Goal: Navigation & Orientation: Find specific page/section

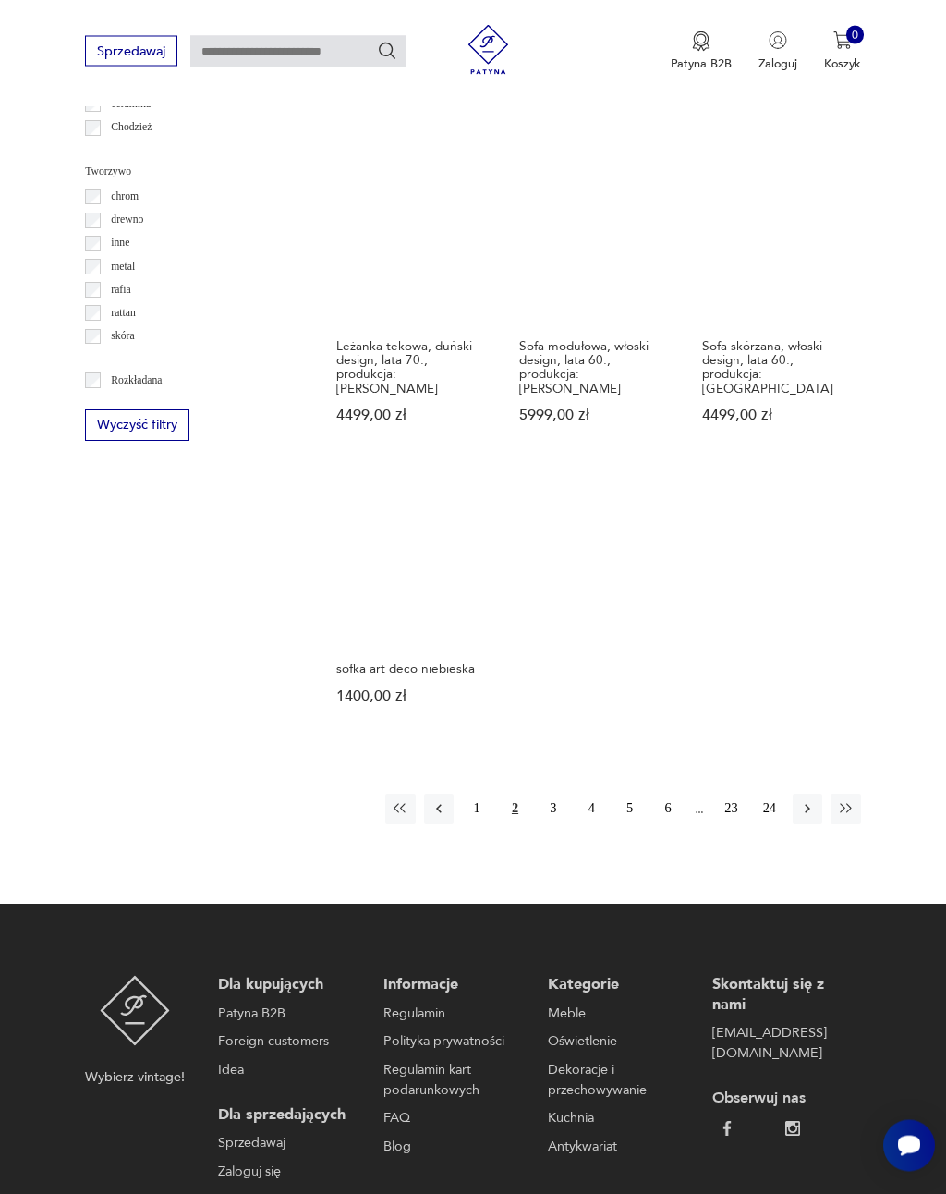
scroll to position [1923, 0]
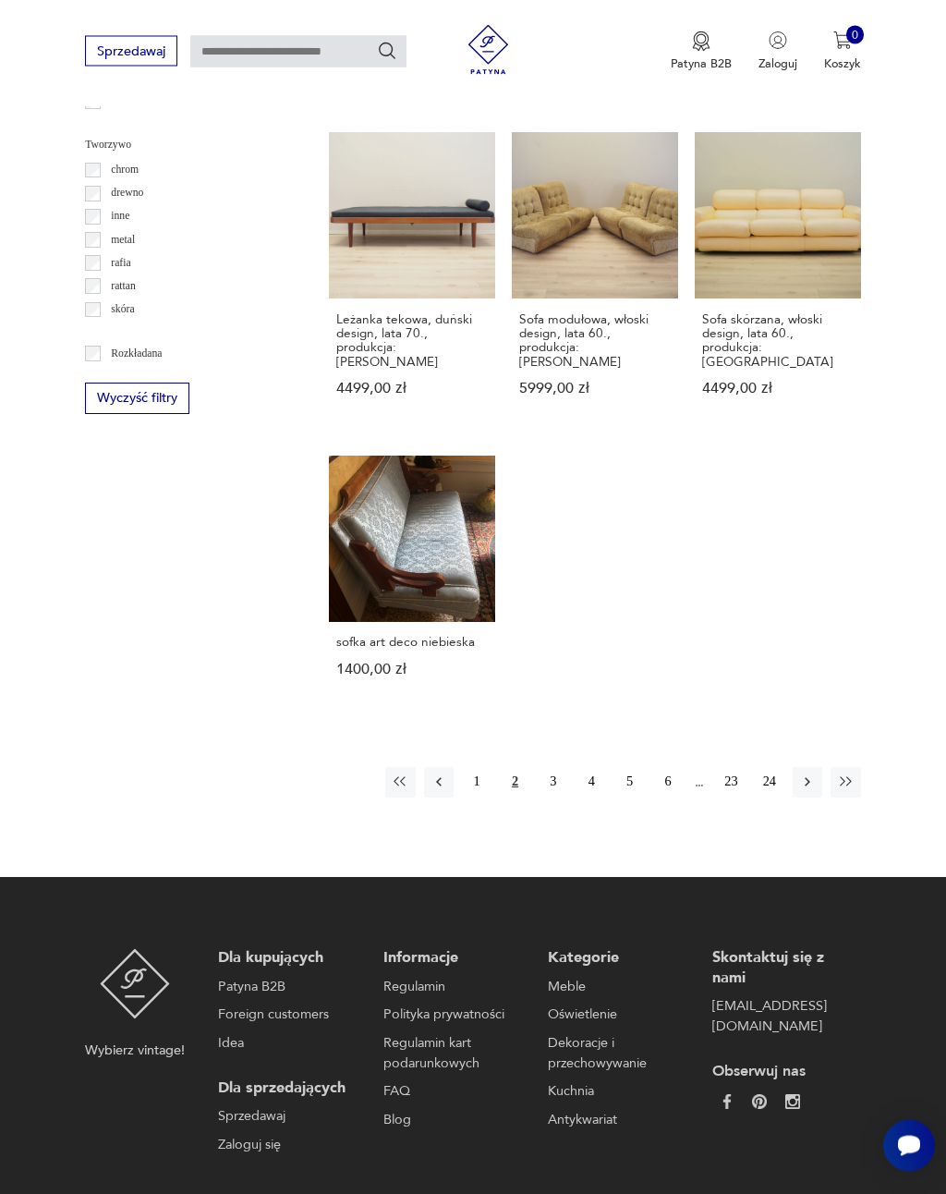
click at [594, 797] on button "4" at bounding box center [592, 783] width 30 height 30
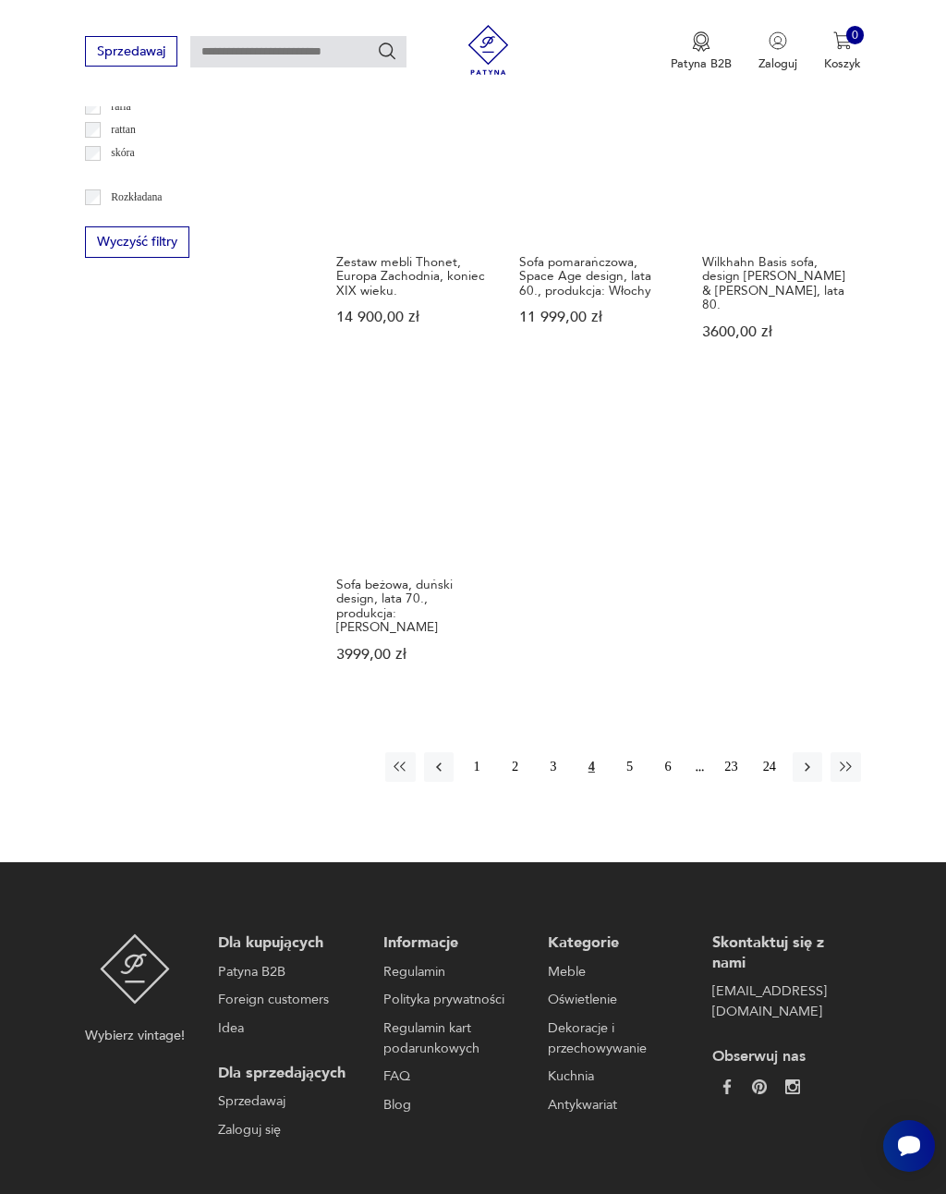
scroll to position [2121, 0]
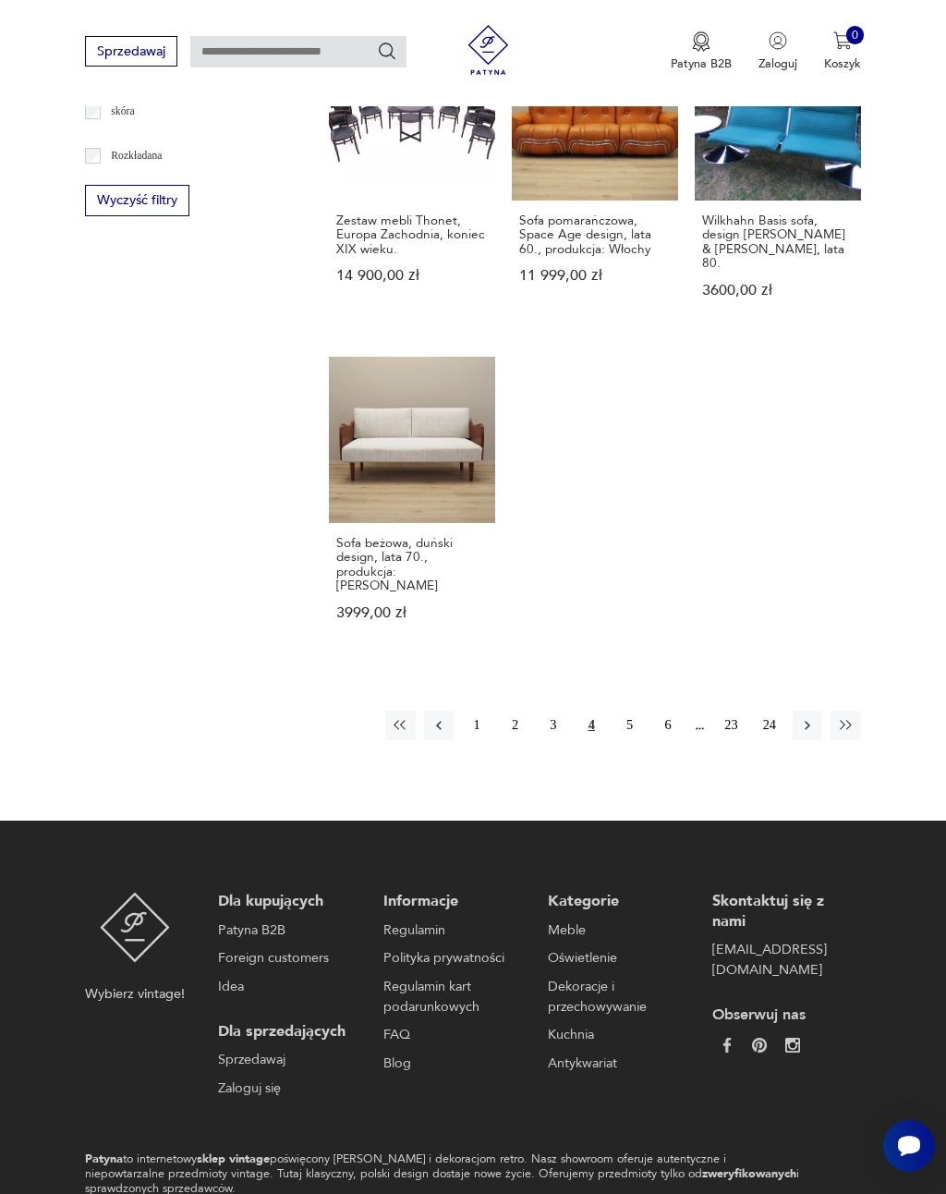
click at [635, 711] on button "5" at bounding box center [630, 726] width 30 height 30
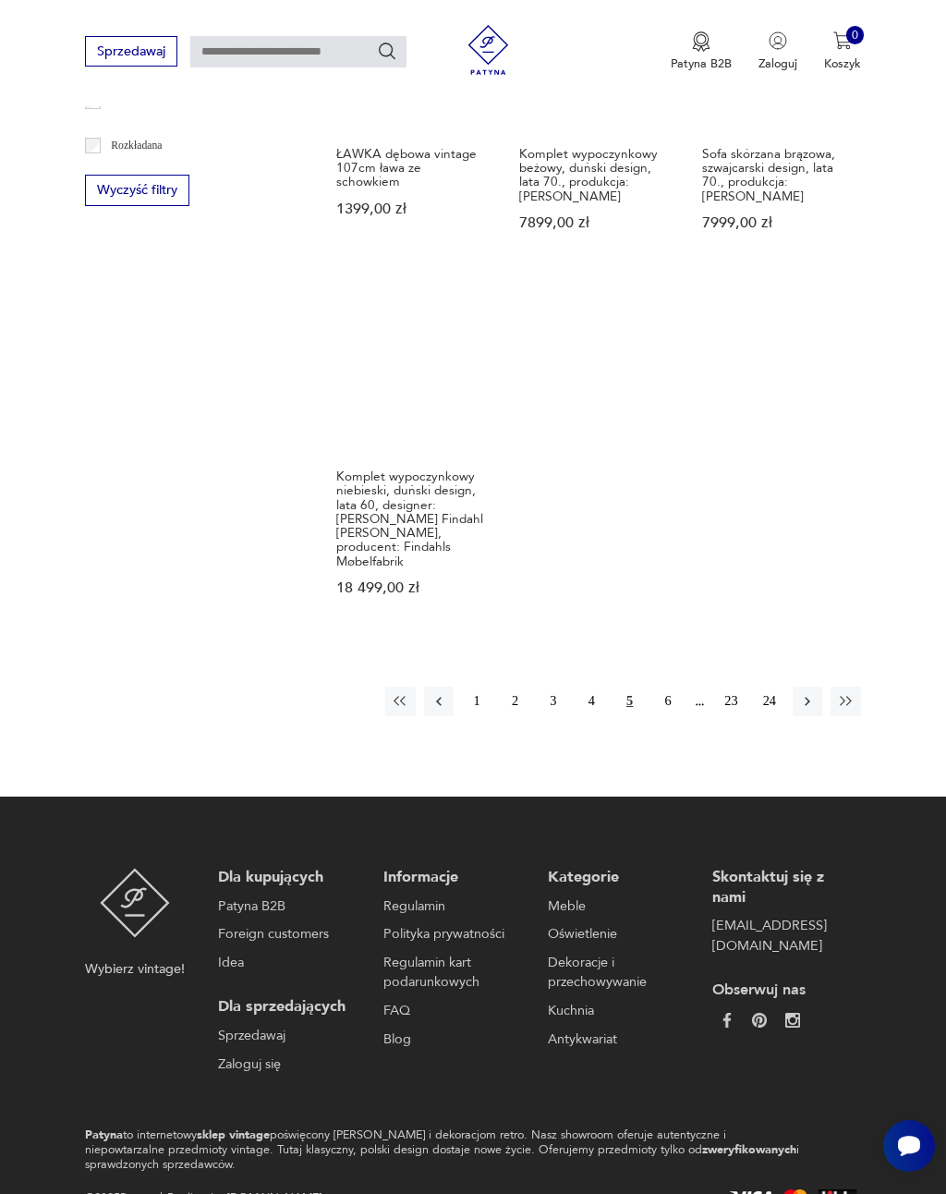
scroll to position [2163, 0]
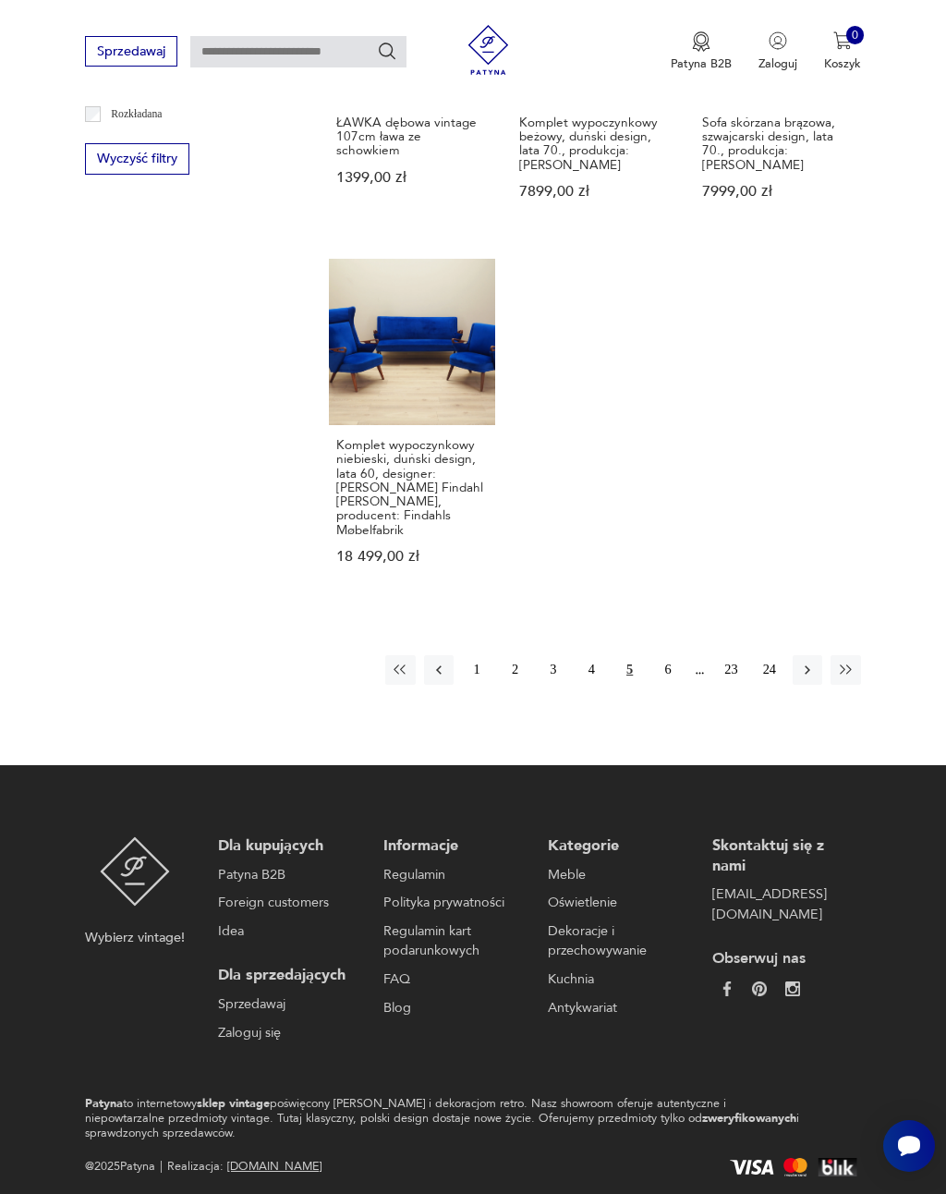
click at [677, 655] on button "6" at bounding box center [668, 670] width 30 height 30
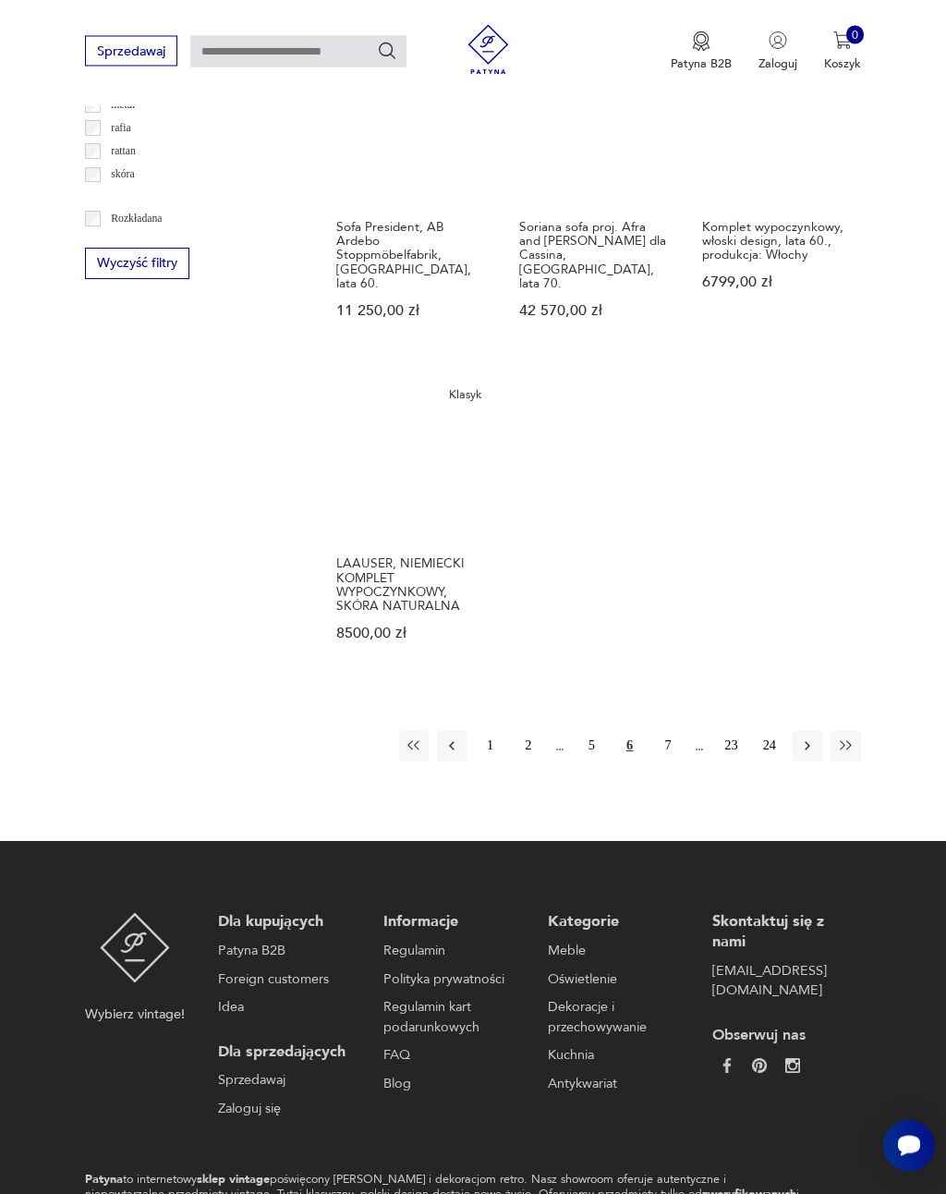
scroll to position [2062, 0]
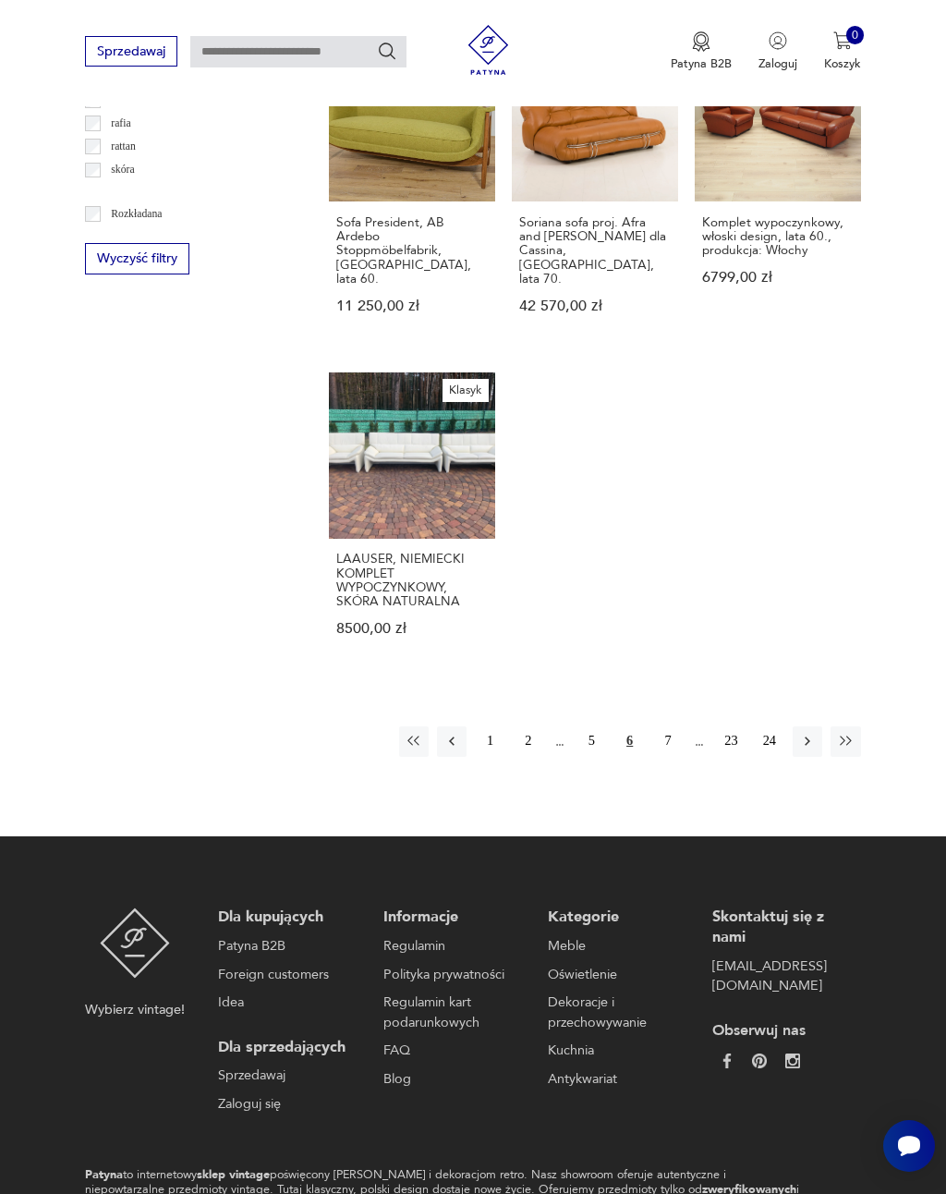
click at [664, 726] on button "7" at bounding box center [668, 741] width 30 height 30
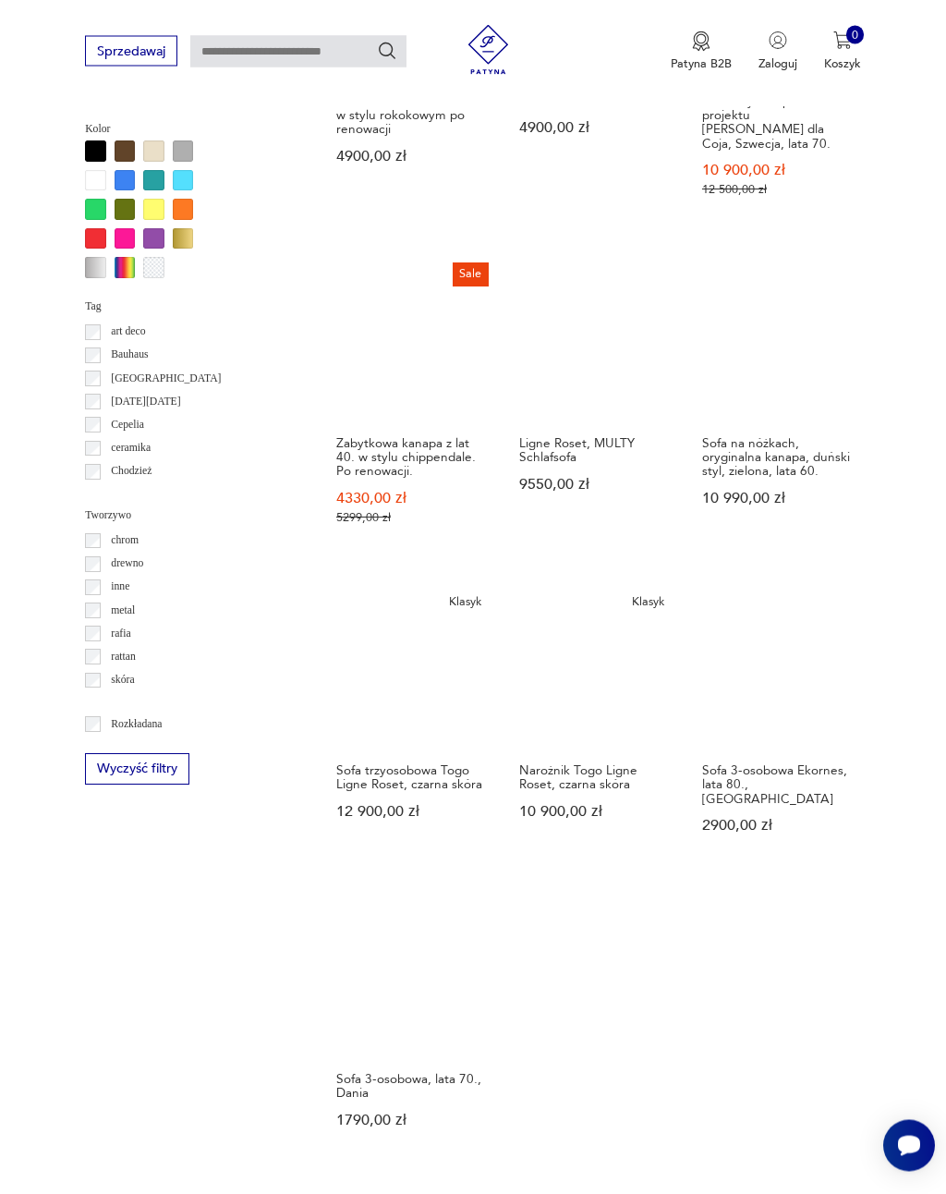
scroll to position [1569, 0]
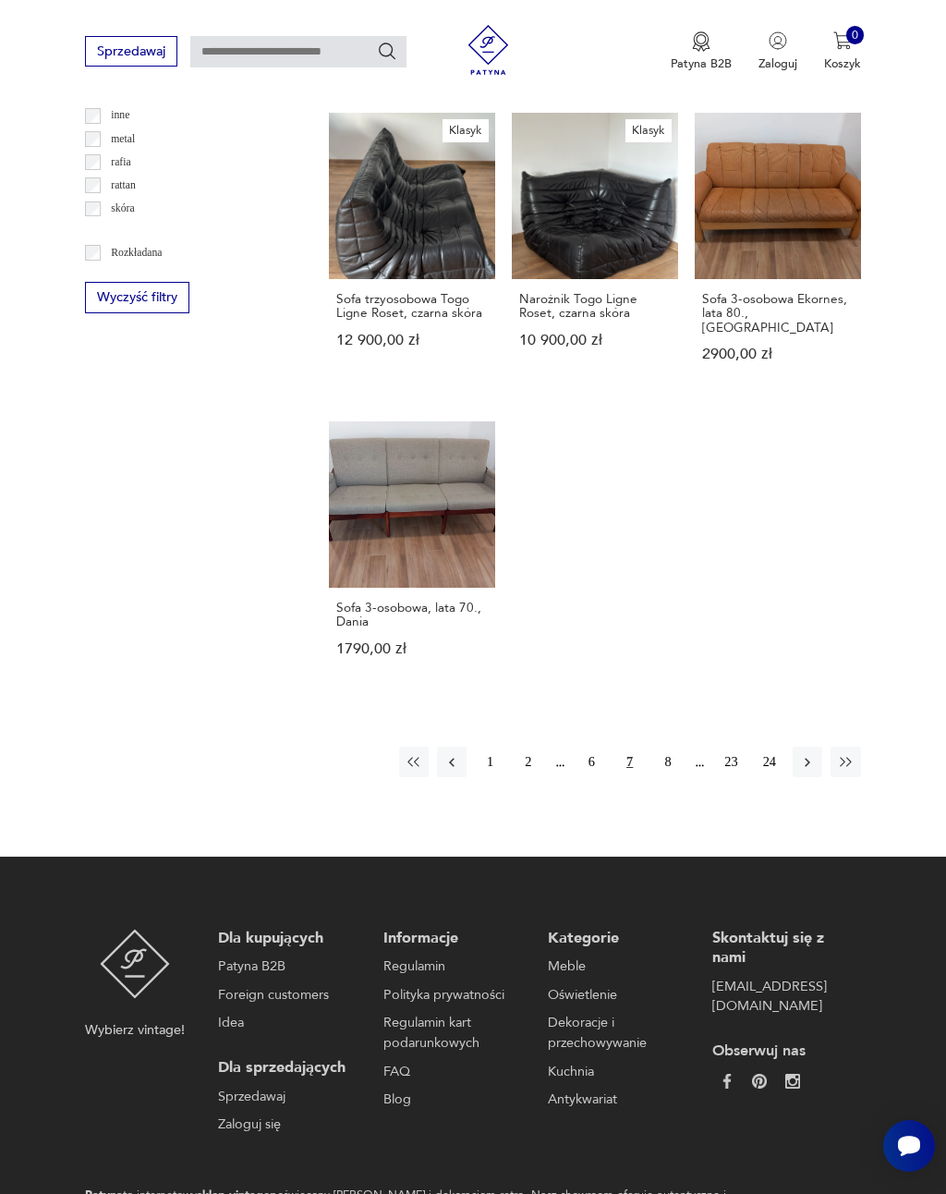
click at [673, 761] on button "8" at bounding box center [668, 762] width 30 height 30
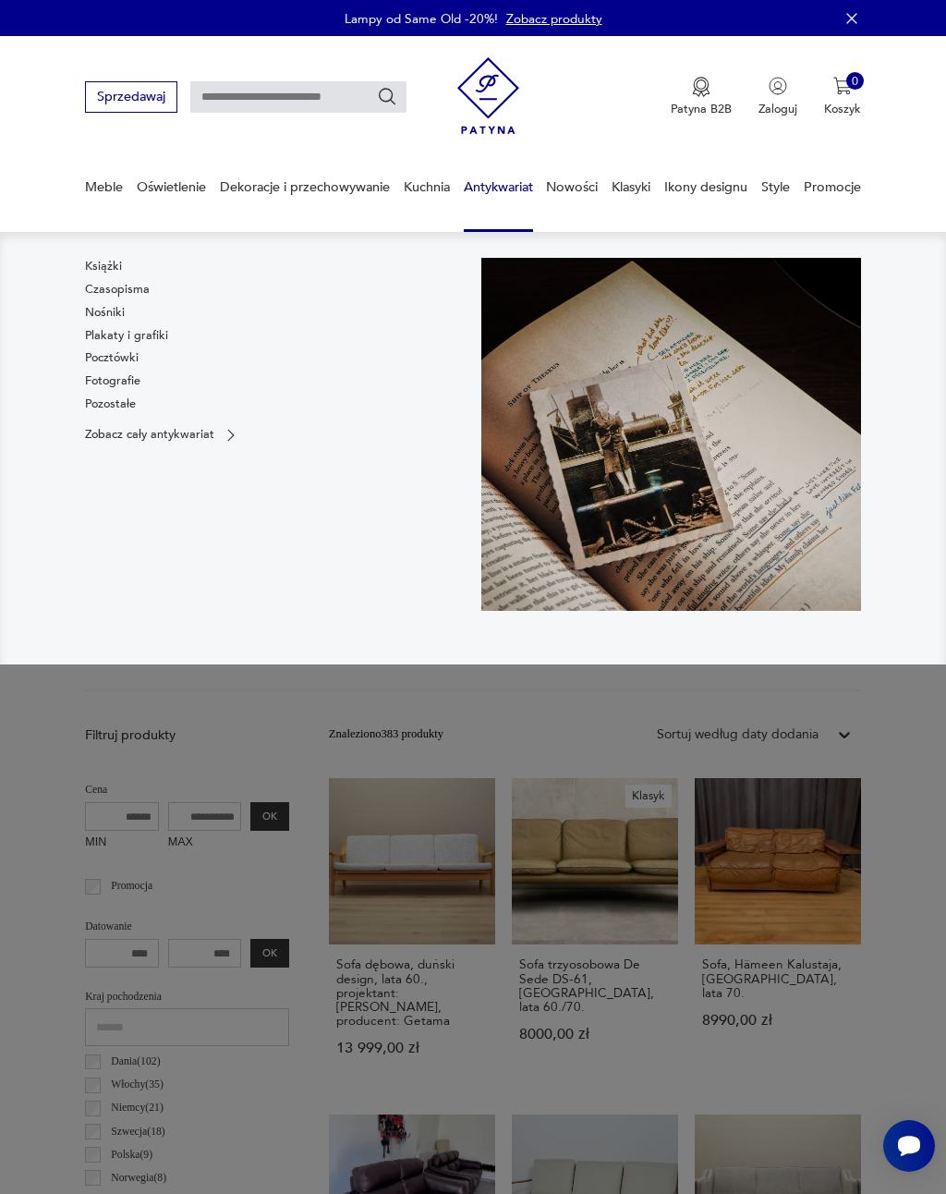
click at [122, 343] on link "Plakaty i grafiki" at bounding box center [126, 335] width 83 height 17
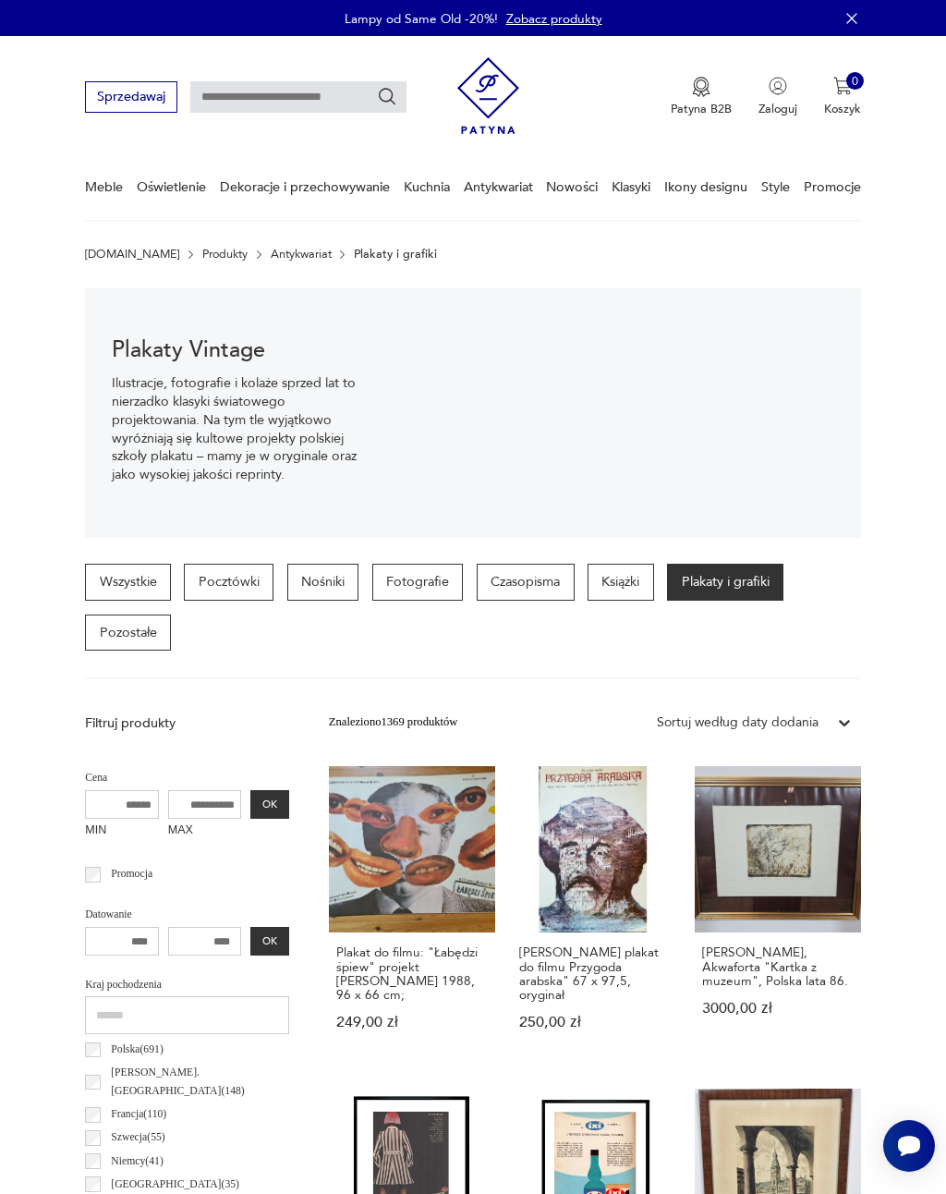
click at [650, 174] on link "Klasyki" at bounding box center [631, 187] width 39 height 64
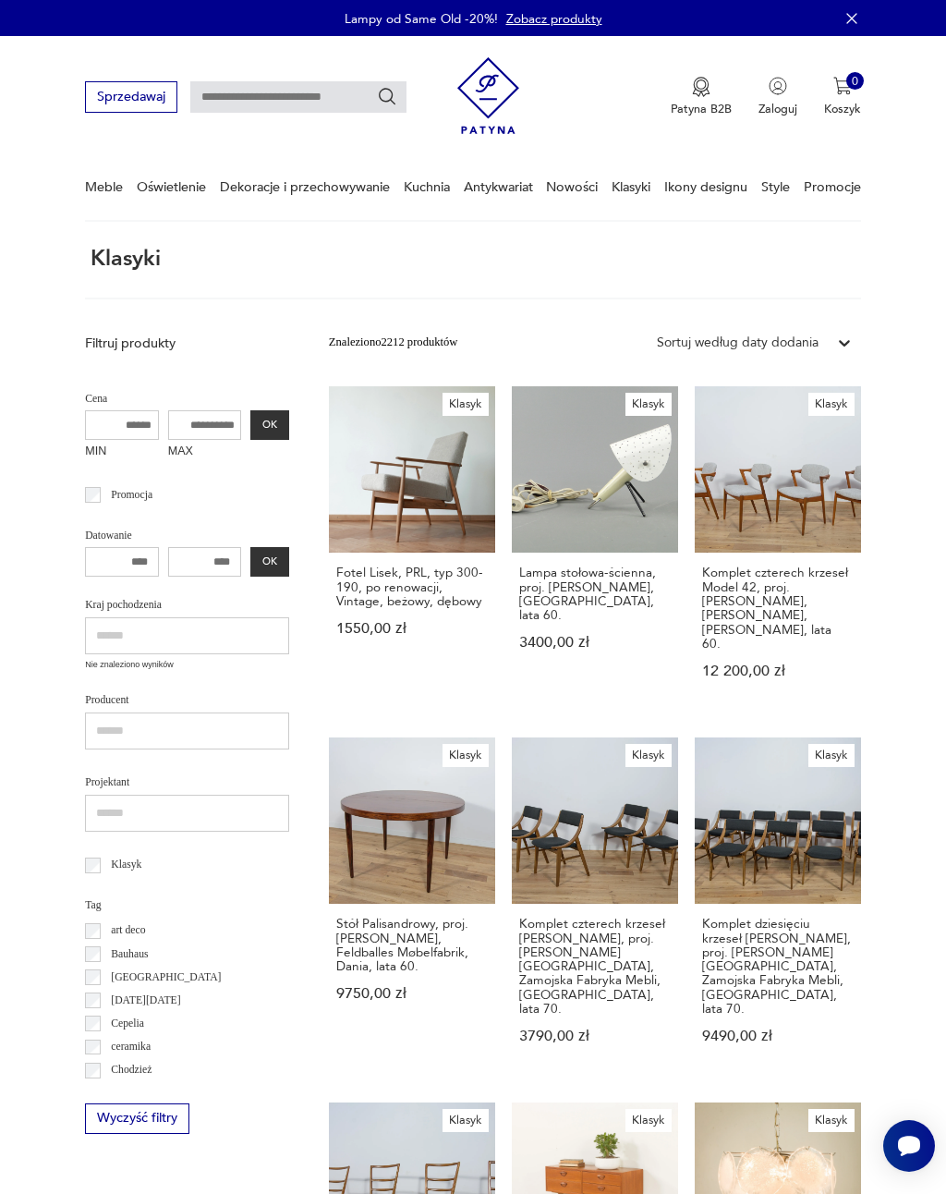
click at [630, 193] on link "Klasyki" at bounding box center [631, 187] width 39 height 64
click at [636, 190] on link "Klasyki" at bounding box center [631, 187] width 39 height 64
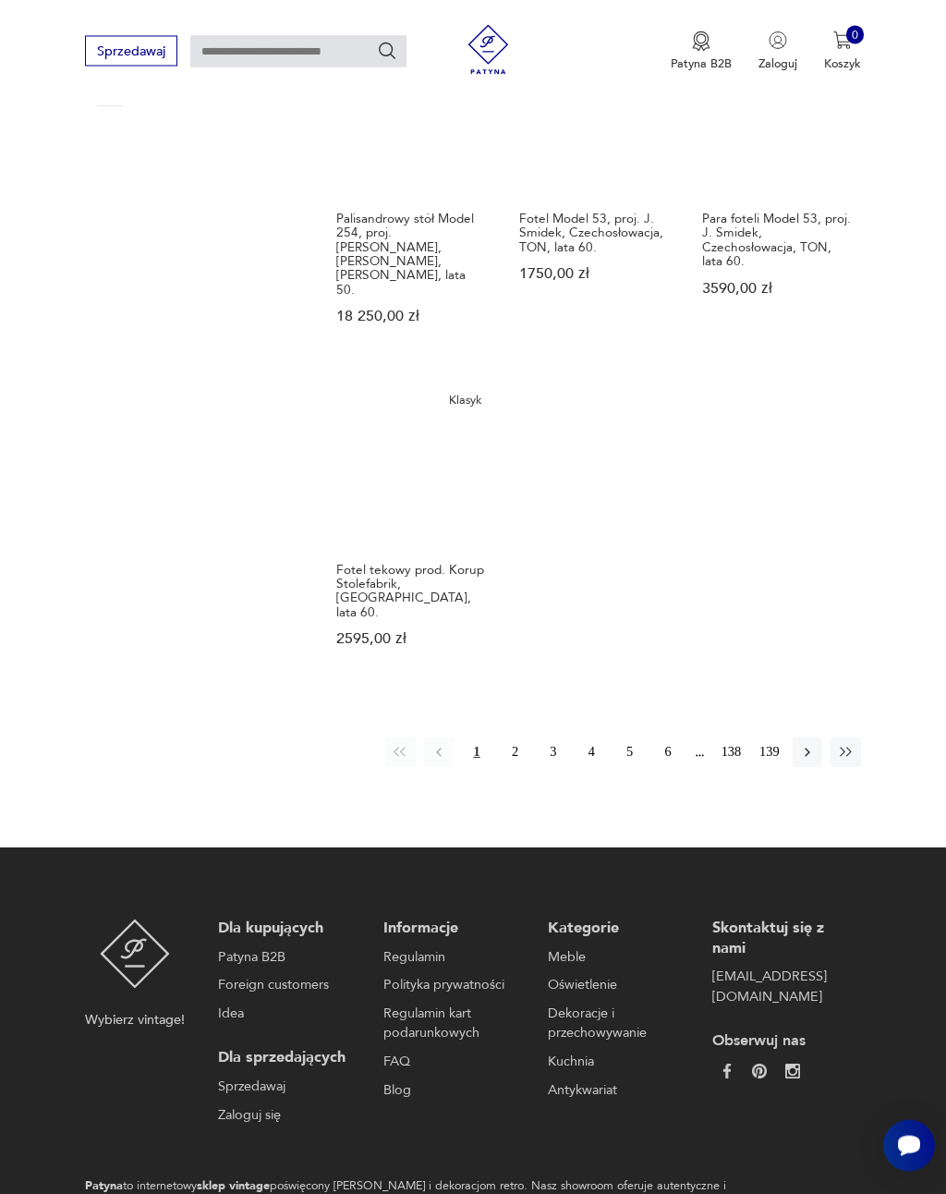
scroll to position [1799, 0]
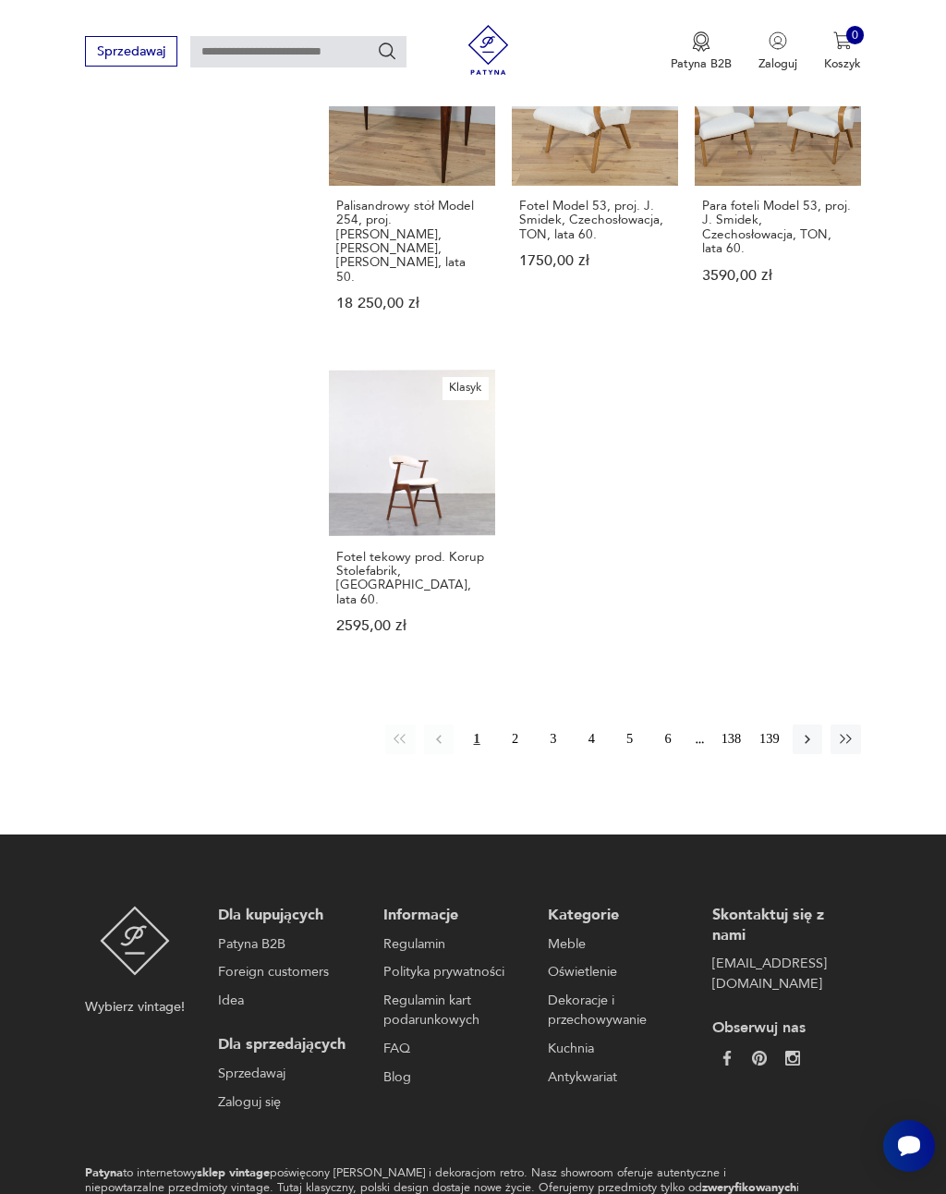
click at [561, 724] on button "3" at bounding box center [554, 739] width 30 height 30
